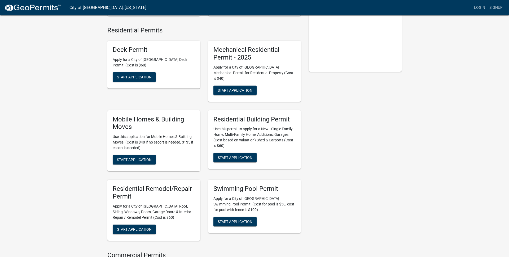
scroll to position [98, 0]
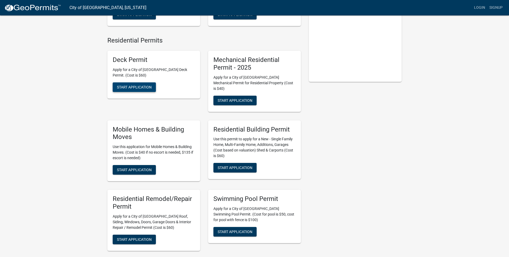
click at [137, 87] on span "Start Application" at bounding box center [134, 87] width 35 height 4
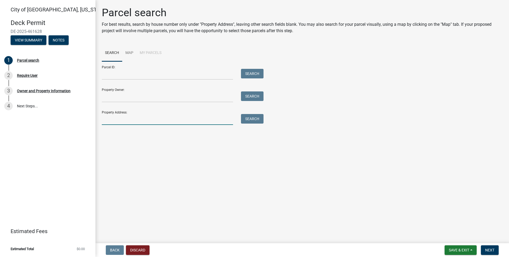
click at [127, 117] on input "Property Address:" at bounding box center [167, 119] width 131 height 11
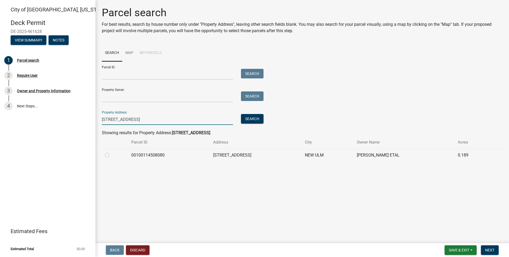
type input "[STREET_ADDRESS]"
click at [111, 152] on label at bounding box center [111, 152] width 0 height 0
click at [111, 154] on input "radio" at bounding box center [112, 153] width 3 height 3
radio input "true"
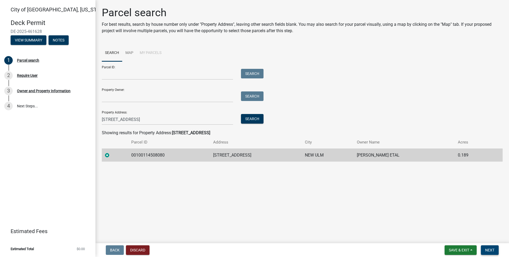
click at [488, 249] on span "Next" at bounding box center [490, 250] width 9 height 4
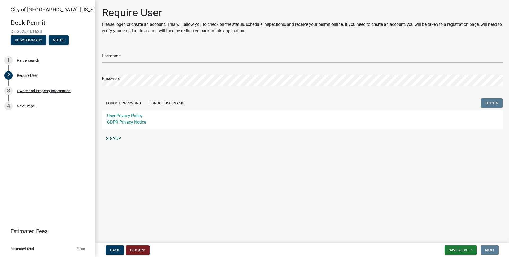
click at [116, 139] on link "SIGNUP" at bounding box center [302, 138] width 401 height 11
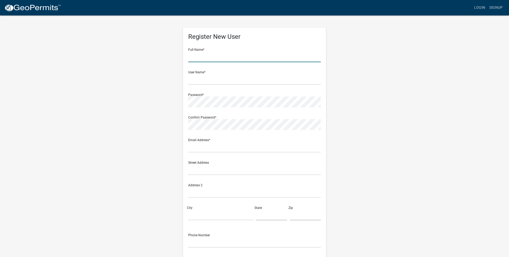
click at [217, 58] on input "text" at bounding box center [254, 56] width 133 height 11
type input "r"
click at [214, 58] on input "Robert" at bounding box center [254, 56] width 133 height 11
type input "Robert Martin"
click at [220, 80] on input "text" at bounding box center [254, 79] width 133 height 11
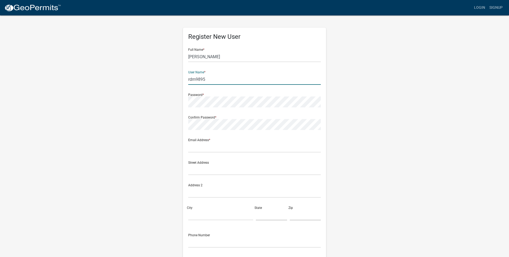
type input "rdm9895"
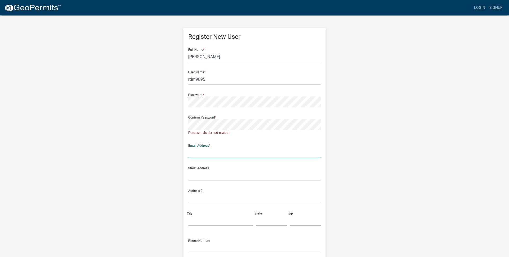
click at [205, 147] on input "text" at bounding box center [254, 152] width 133 height 11
type input "rdm9895@gmail.com"
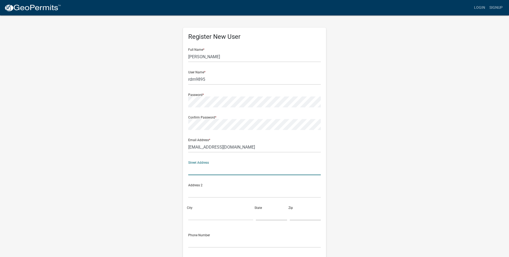
click at [209, 171] on input "text" at bounding box center [254, 169] width 133 height 11
type input "[STREET_ADDRESS]"
click at [205, 213] on input "City" at bounding box center [220, 214] width 65 height 11
type input "New Ulm"
type input "MN"
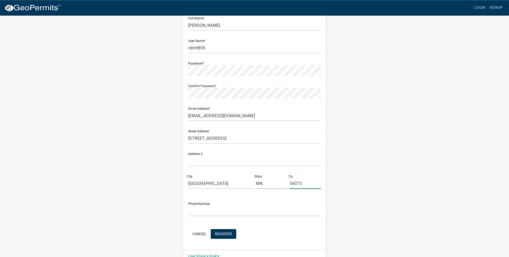
scroll to position [42, 0]
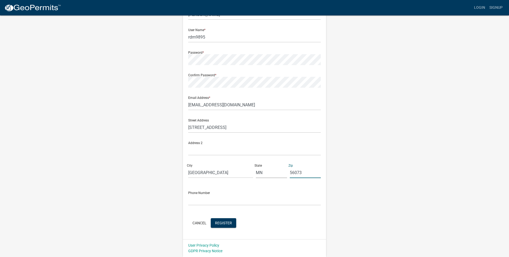
type input "56073"
click at [202, 198] on input "text" at bounding box center [254, 199] width 133 height 11
type input "9529564773"
click at [248, 223] on div "Cancel Register" at bounding box center [254, 223] width 133 height 11
click at [221, 220] on button "Register" at bounding box center [223, 223] width 25 height 10
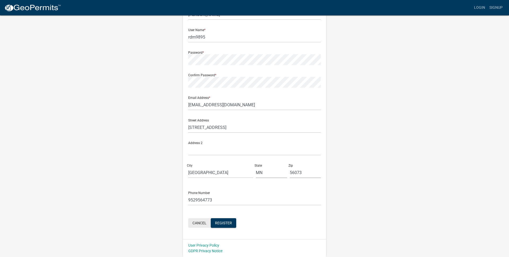
click at [199, 224] on button "Cancel" at bounding box center [199, 223] width 23 height 10
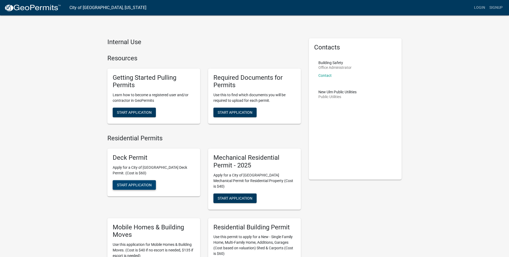
click at [143, 183] on span "Start Application" at bounding box center [134, 184] width 35 height 4
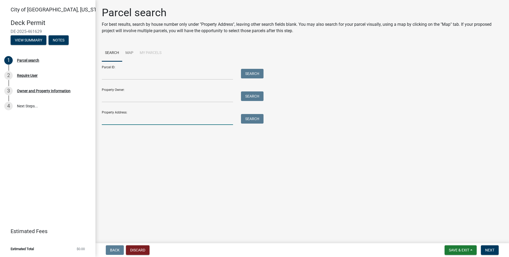
click at [163, 119] on input "Property Address:" at bounding box center [167, 119] width 131 height 11
type input "[STREET_ADDRESS]"
click at [255, 120] on button "Search" at bounding box center [252, 119] width 23 height 10
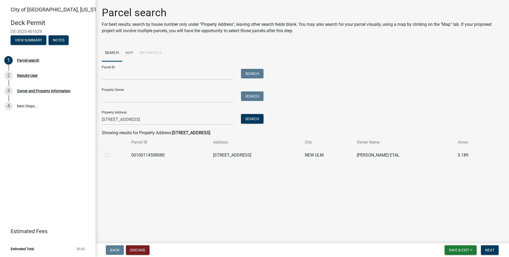
click at [111, 152] on label at bounding box center [111, 152] width 0 height 0
click at [111, 155] on input "radio" at bounding box center [112, 153] width 3 height 3
radio input "true"
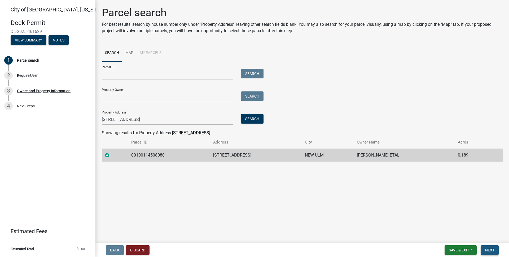
click at [491, 248] on span "Next" at bounding box center [490, 250] width 9 height 4
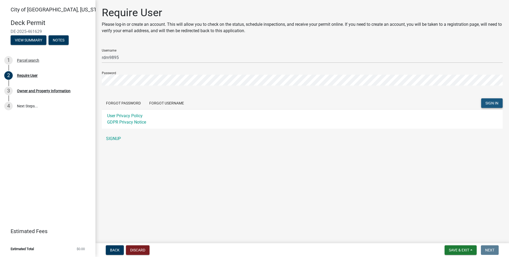
click at [501, 101] on button "SIGN IN" at bounding box center [492, 103] width 21 height 10
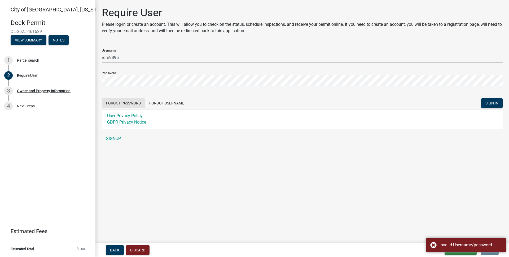
click at [125, 102] on button "Forgot Password" at bounding box center [123, 103] width 43 height 10
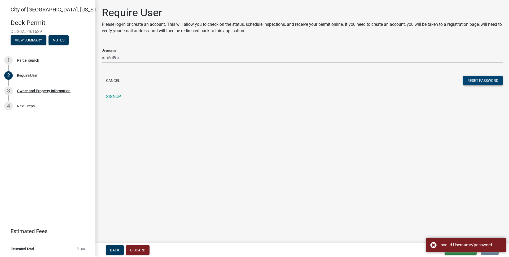
click at [484, 83] on button "Reset Password" at bounding box center [483, 81] width 40 height 10
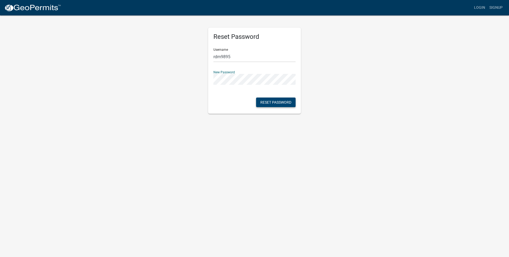
click at [279, 102] on button "Reset Password" at bounding box center [276, 102] width 40 height 10
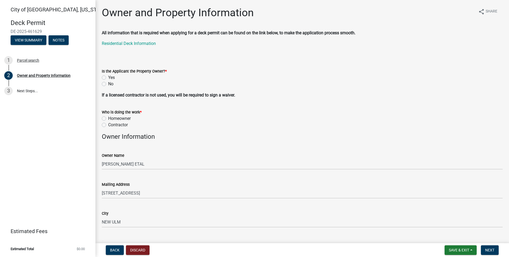
click at [108, 76] on label "Yes" at bounding box center [111, 77] width 7 height 6
click at [108, 76] on input "Yes" at bounding box center [109, 75] width 3 height 3
radio input "true"
click at [108, 118] on label "Homeowner" at bounding box center [119, 118] width 23 height 6
click at [108, 118] on input "Homeowner" at bounding box center [109, 116] width 3 height 3
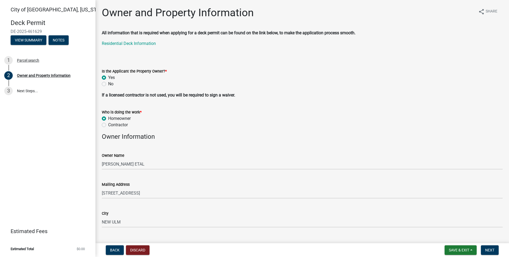
radio input "true"
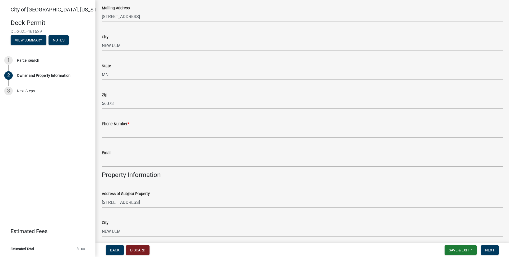
scroll to position [181, 0]
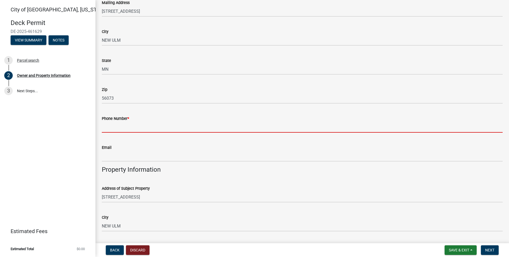
click at [133, 126] on input "Phone Number *" at bounding box center [302, 127] width 401 height 11
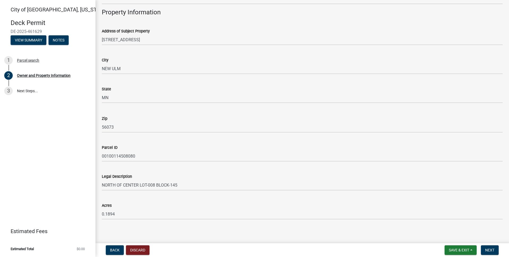
scroll to position [342, 0]
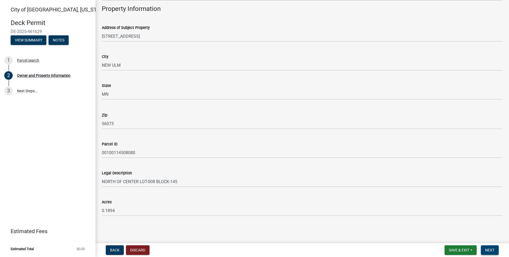
type input "9529564773"
click at [484, 247] on button "Next" at bounding box center [490, 250] width 18 height 10
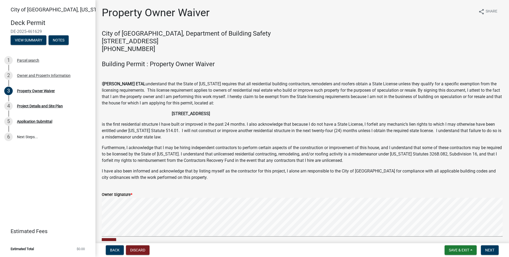
click at [252, 45] on h4 "City of New Ulm, Department of Building Safety 100 North Broadway, New Ulm, MN …" at bounding box center [302, 49] width 401 height 38
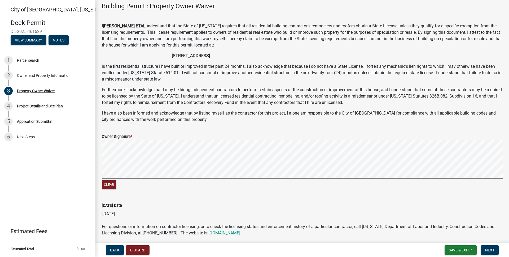
scroll to position [78, 0]
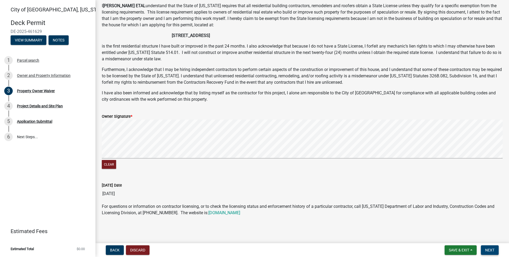
click at [487, 251] on span "Next" at bounding box center [490, 250] width 9 height 4
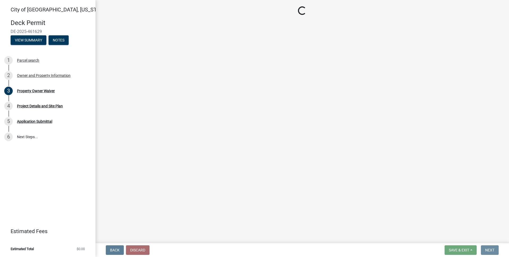
scroll to position [0, 0]
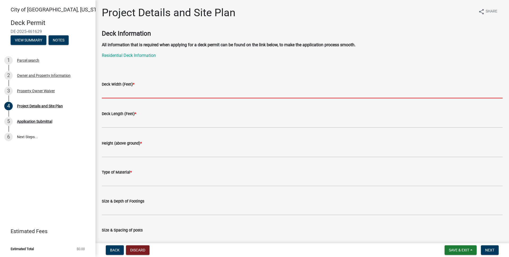
click at [143, 93] on input "text" at bounding box center [302, 92] width 401 height 11
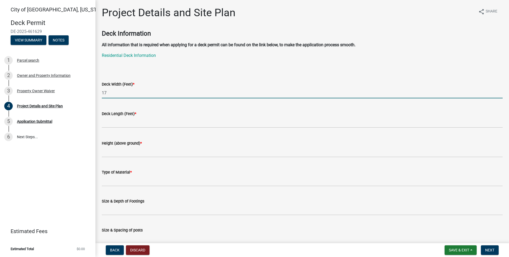
type input "17"
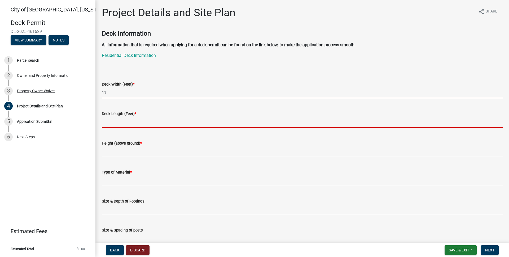
click at [124, 123] on input "text" at bounding box center [302, 122] width 401 height 11
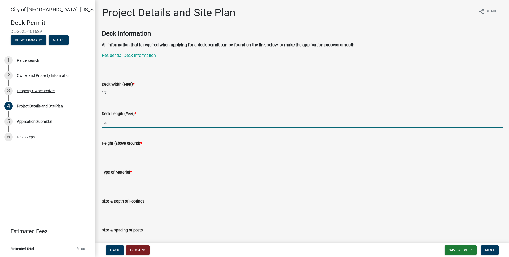
type input "12"
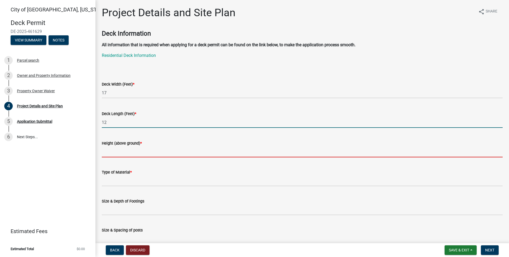
click at [157, 153] on input "Height (above ground) *" at bounding box center [302, 151] width 401 height 11
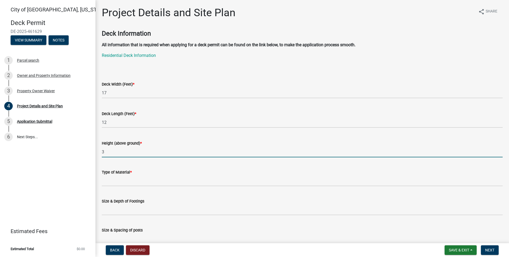
type input "3"
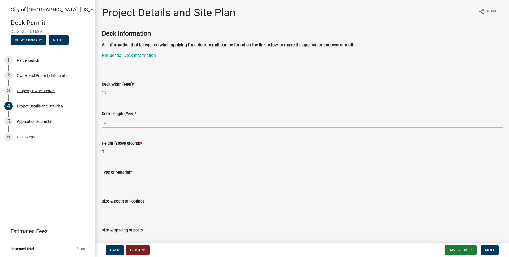
click at [137, 184] on input "Type of Material *" at bounding box center [302, 180] width 401 height 11
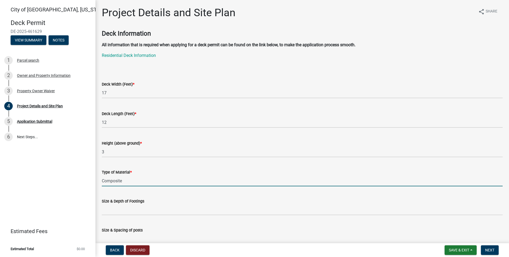
type input "Composite"
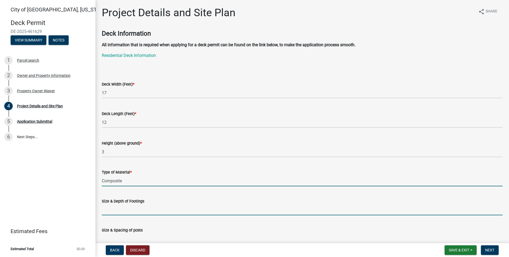
click at [139, 213] on input "Size & Depth of Footings" at bounding box center [302, 209] width 401 height 11
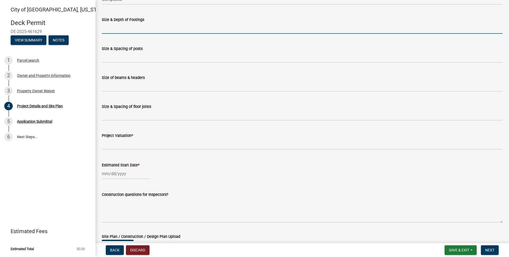
scroll to position [181, 0]
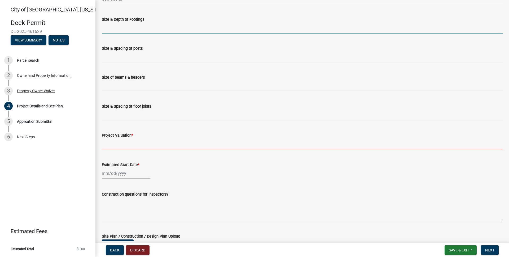
click at [141, 142] on input "text" at bounding box center [302, 143] width 401 height 11
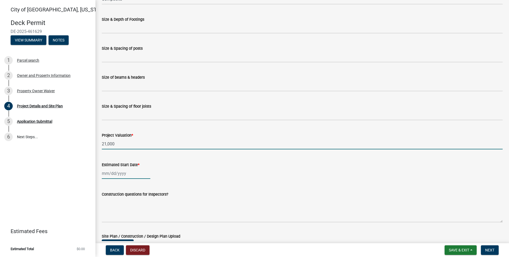
click at [129, 174] on input "Estimated Start Date *" at bounding box center [126, 173] width 49 height 11
type input "21000"
select select "8"
select select "2025"
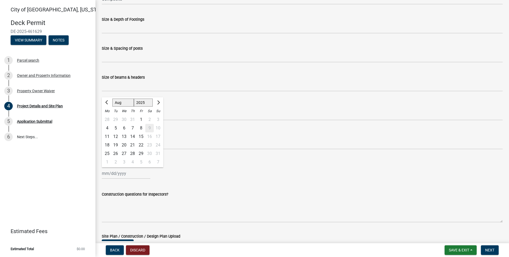
click at [116, 144] on div "19" at bounding box center [115, 145] width 8 height 8
type input "08/19/2025"
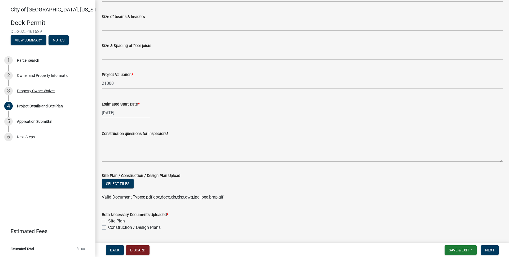
scroll to position [257, 0]
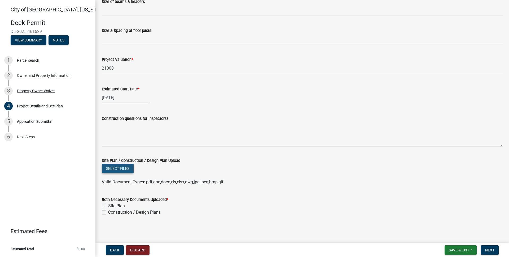
click at [119, 169] on button "Select files" at bounding box center [118, 168] width 32 height 10
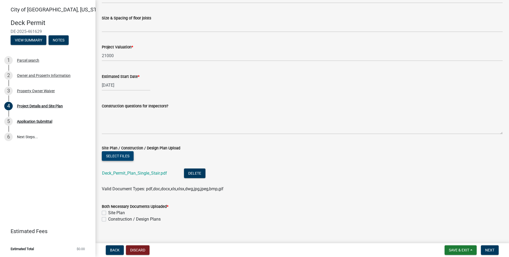
scroll to position [276, 0]
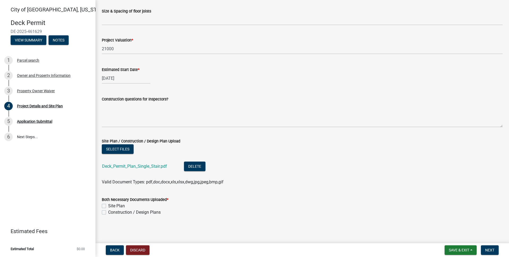
click at [108, 206] on label "Site Plan" at bounding box center [116, 205] width 17 height 6
click at [108, 206] on input "Site Plan" at bounding box center [109, 203] width 3 height 3
checkbox input "true"
click at [108, 211] on label "Construction / Design Plans" at bounding box center [134, 212] width 53 height 6
click at [108, 211] on input "Construction / Design Plans" at bounding box center [109, 210] width 3 height 3
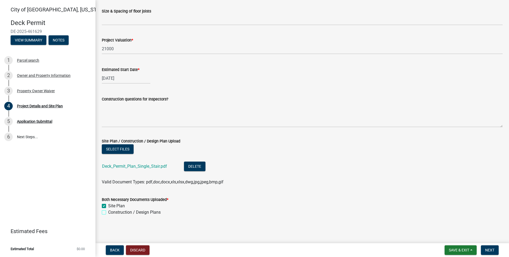
checkbox input "true"
drag, startPoint x: 326, startPoint y: 97, endPoint x: 327, endPoint y: 105, distance: 7.2
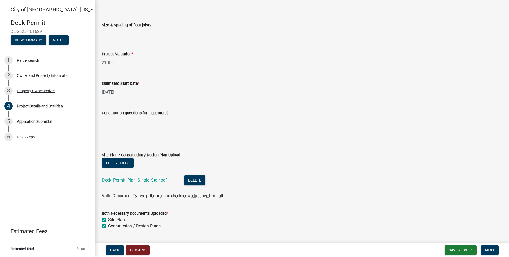
scroll to position [272, 0]
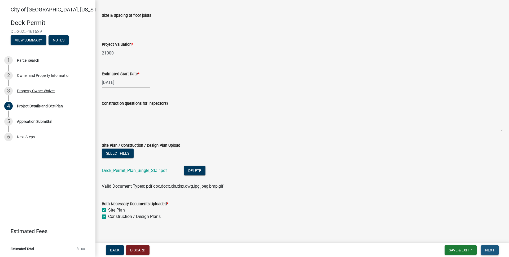
click at [489, 250] on span "Next" at bounding box center [490, 250] width 9 height 4
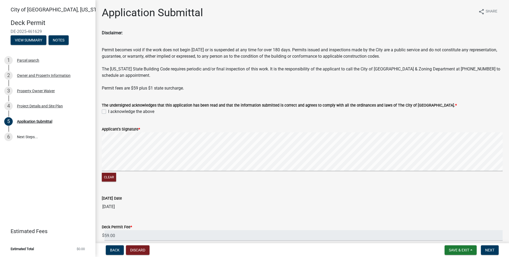
click at [108, 112] on label "I acknowledge the above" at bounding box center [131, 111] width 46 height 6
click at [108, 112] on input "I acknowledge the above" at bounding box center [109, 109] width 3 height 3
checkbox input "true"
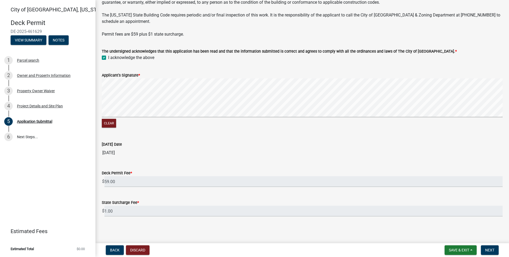
scroll to position [55, 0]
click at [488, 249] on span "Next" at bounding box center [490, 250] width 9 height 4
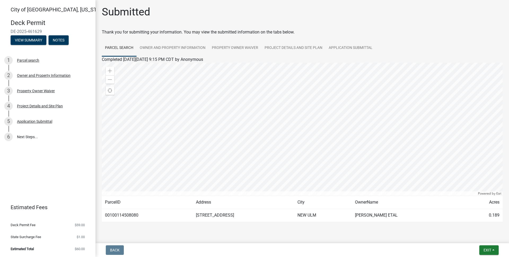
scroll to position [0, 0]
click at [157, 46] on link "Owner and Property Information" at bounding box center [173, 48] width 72 height 17
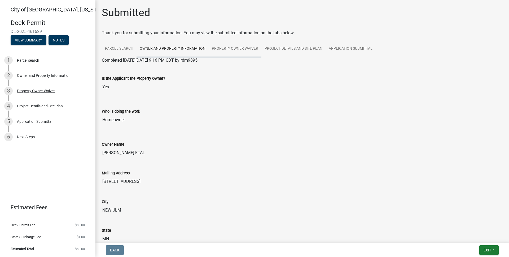
click at [214, 46] on link "Property Owner Waiver" at bounding box center [235, 48] width 53 height 17
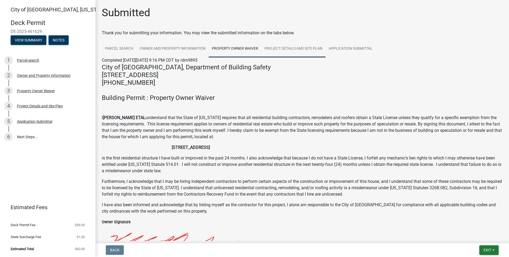
click at [285, 47] on link "Project Details and Site Plan" at bounding box center [294, 48] width 64 height 17
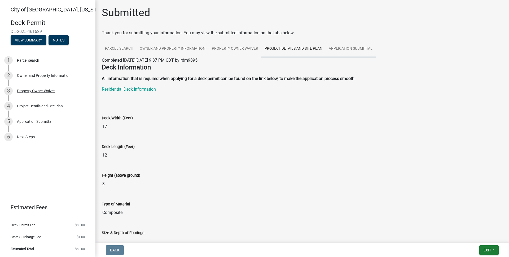
click at [337, 47] on link "Application Submittal" at bounding box center [351, 48] width 50 height 17
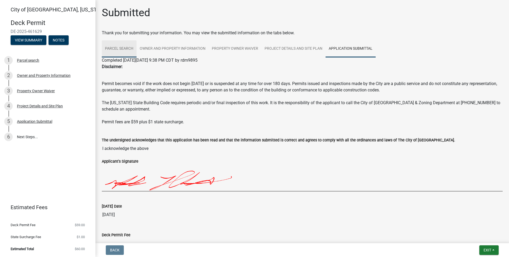
click at [129, 51] on link "Parcel search" at bounding box center [119, 48] width 35 height 17
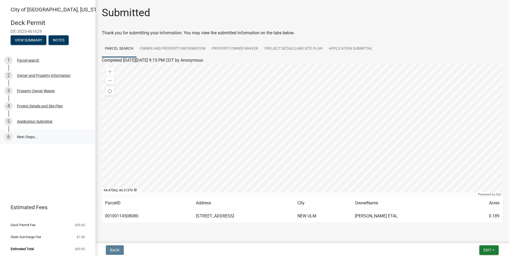
click at [23, 137] on link "6 Next Steps..." at bounding box center [48, 136] width 96 height 15
click at [496, 249] on button "Exit" at bounding box center [489, 250] width 19 height 10
click at [463, 249] on div "Back Exit Save Save & Exit" at bounding box center [302, 250] width 405 height 10
click at [345, 50] on link "Application Submittal" at bounding box center [351, 48] width 50 height 17
